Goal: Information Seeking & Learning: Learn about a topic

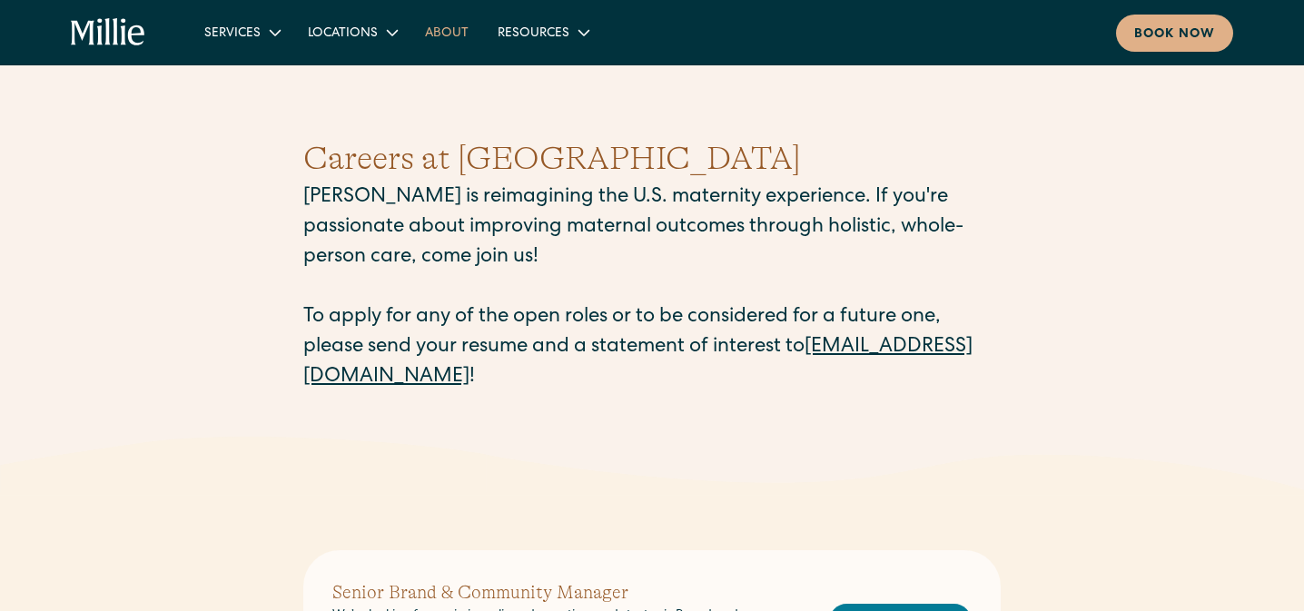
click at [442, 25] on link "About" at bounding box center [447, 32] width 73 height 30
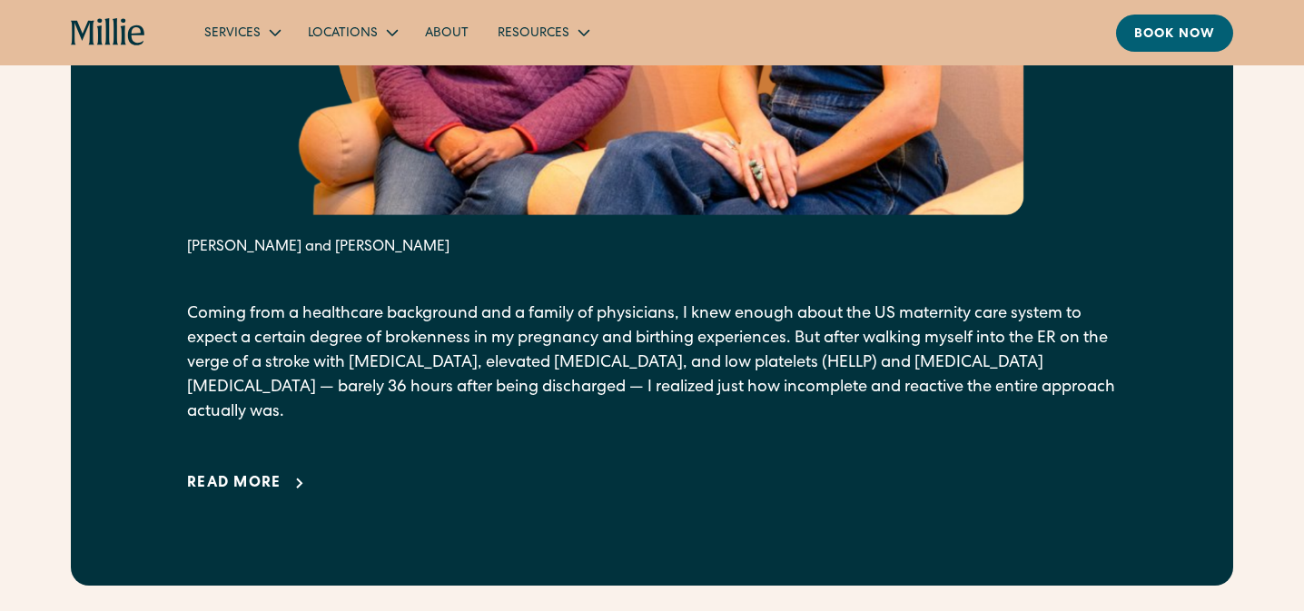
scroll to position [1240, 0]
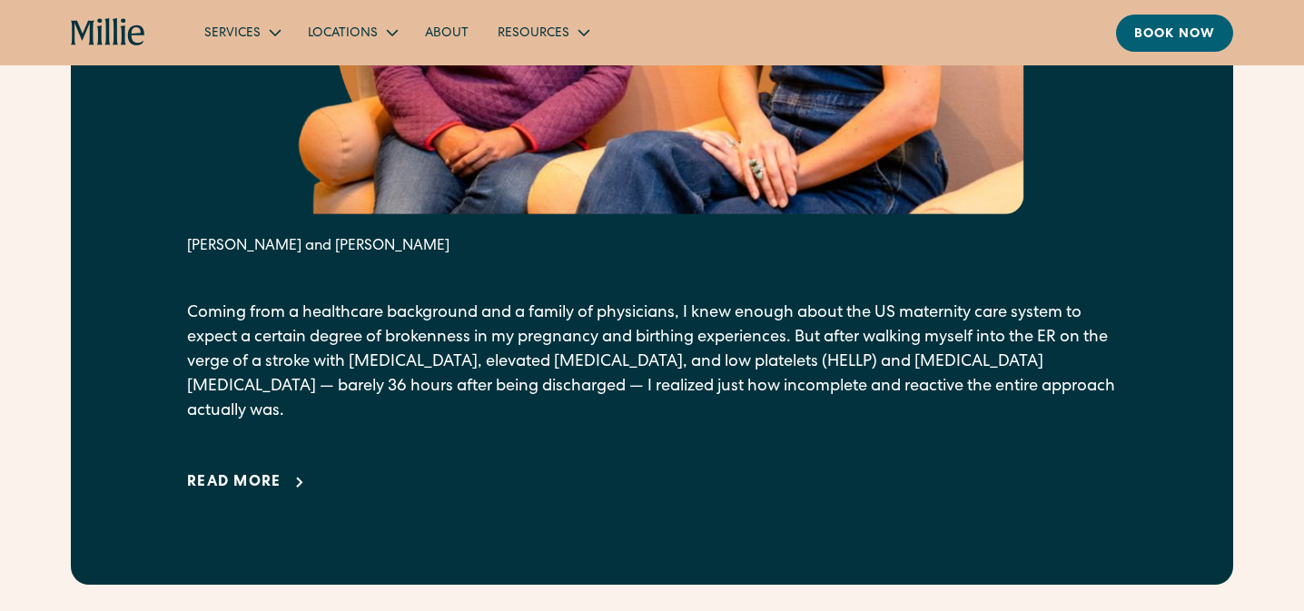
click at [289, 472] on icon at bounding box center [300, 483] width 22 height 22
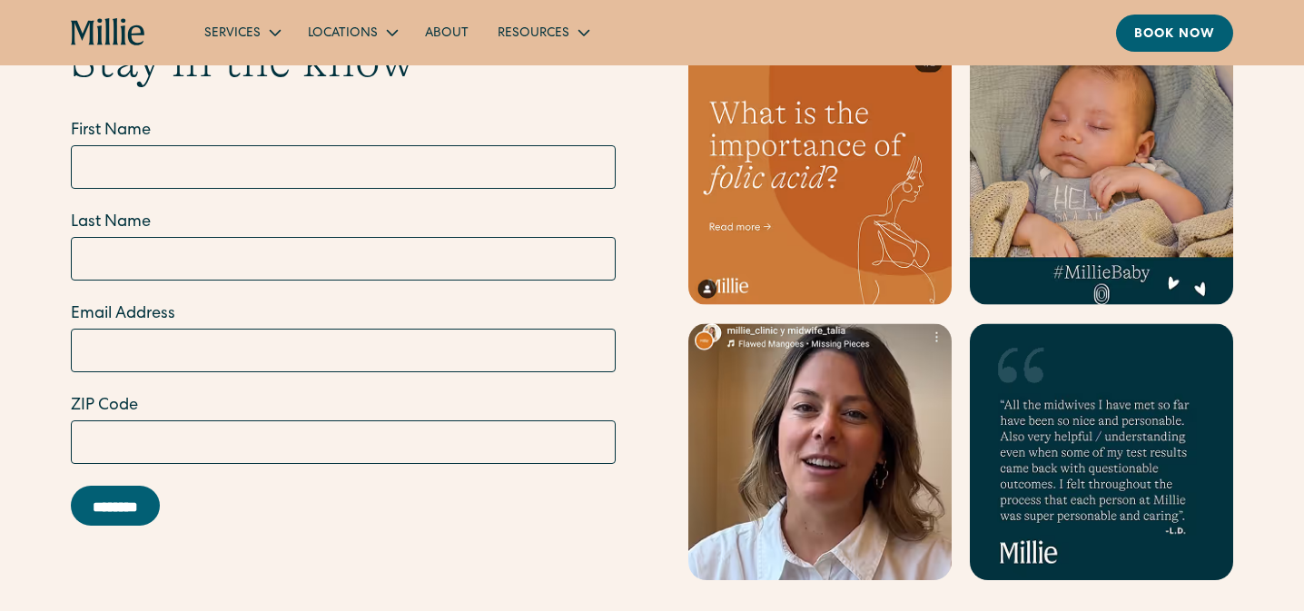
scroll to position [7305, 0]
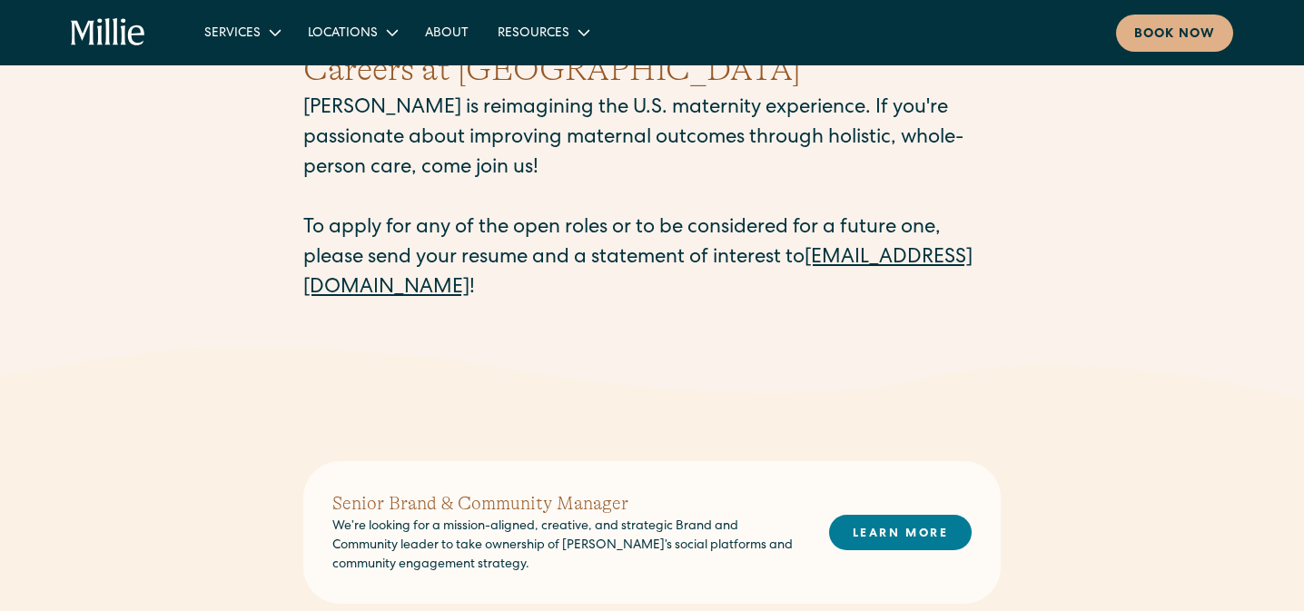
scroll to position [92, 0]
